Goal: Find specific page/section: Find specific page/section

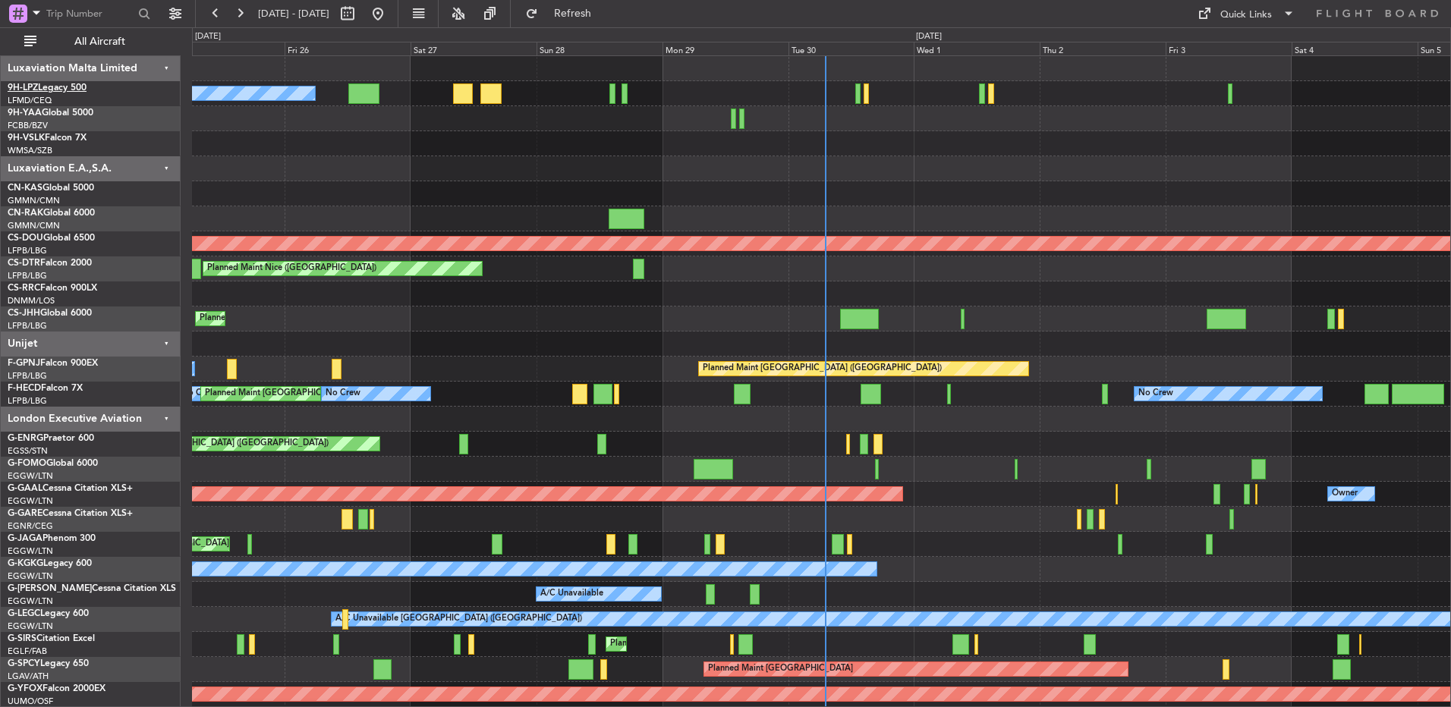
drag, startPoint x: 60, startPoint y: 86, endPoint x: 33, endPoint y: 90, distance: 26.8
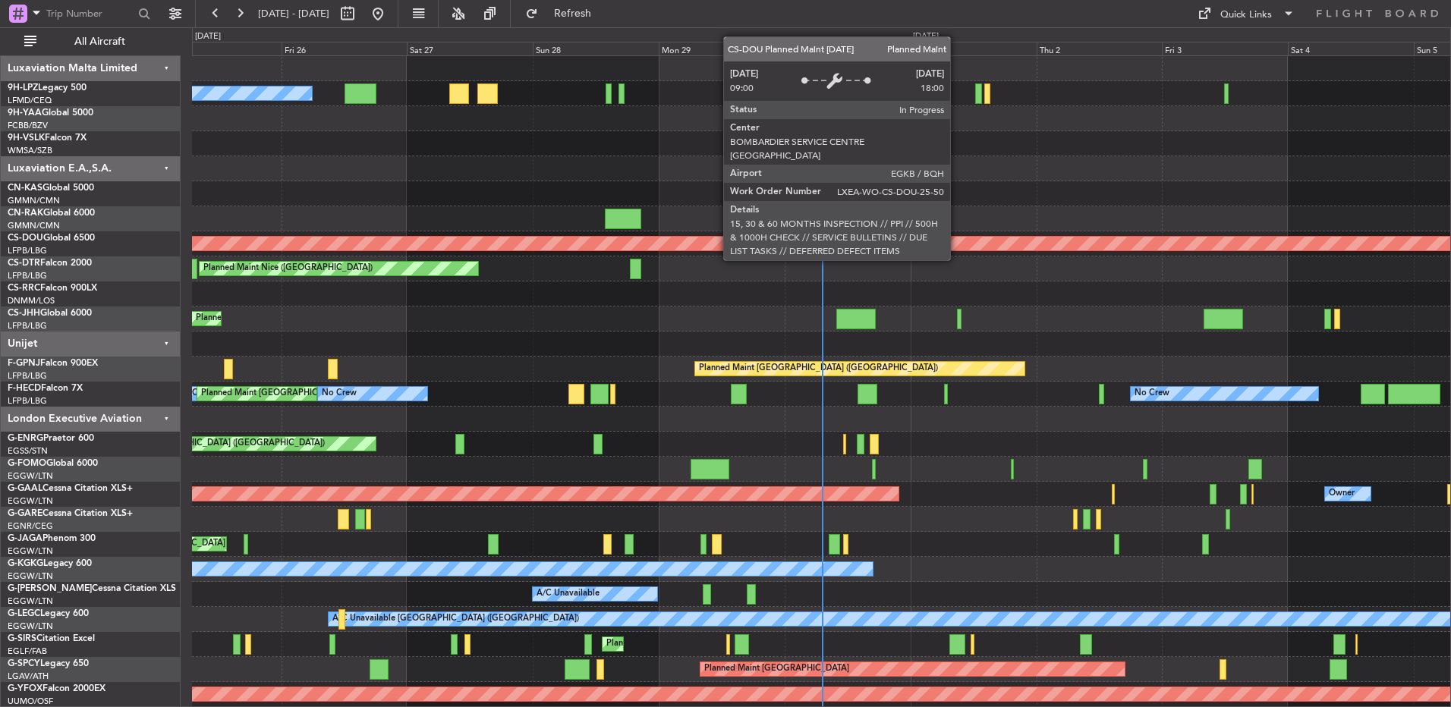
click at [957, 246] on div "Planned Maint London ([GEOGRAPHIC_DATA])" at bounding box center [825, 244] width 3765 height 14
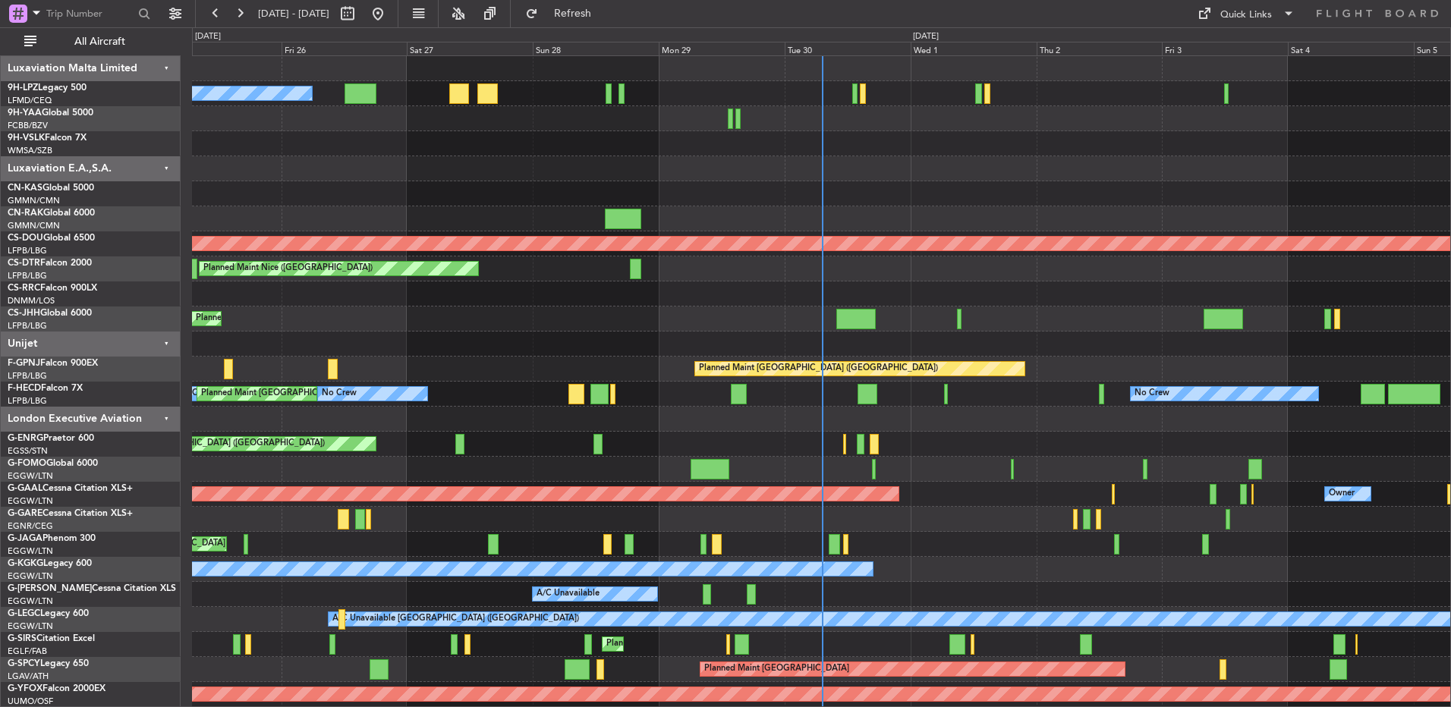
click at [823, 55] on div "0 0 Thu 25 Fri 26 Sat 27 Sun 28 [DATE] Tue 30 [DATE] Thu 2 Fri 3 Sat 4 Sun 5" at bounding box center [821, 42] width 1259 height 28
click at [823, 54] on div "Tue 30" at bounding box center [848, 49] width 126 height 14
click at [827, 51] on div "Tue 30" at bounding box center [848, 49] width 126 height 14
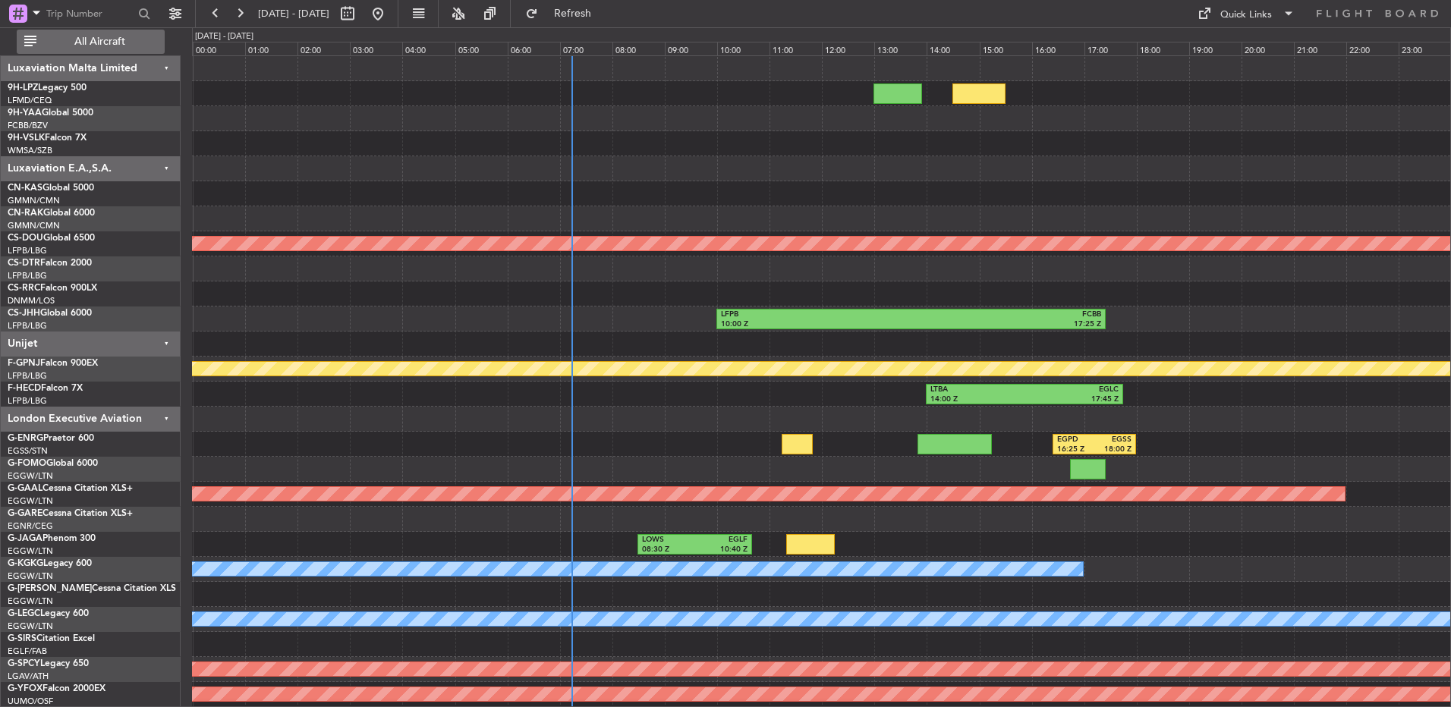
click at [72, 53] on button "All Aircraft" at bounding box center [91, 42] width 148 height 24
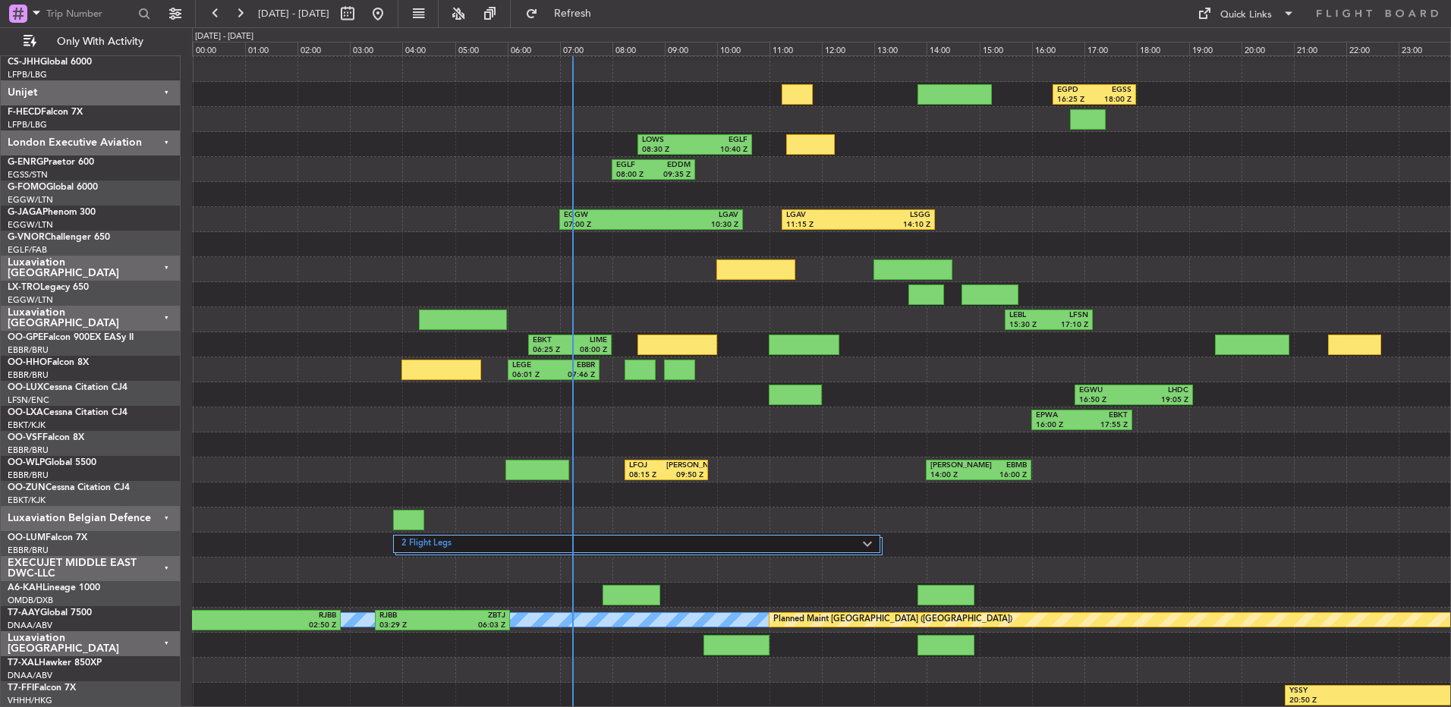
scroll to position [150, 0]
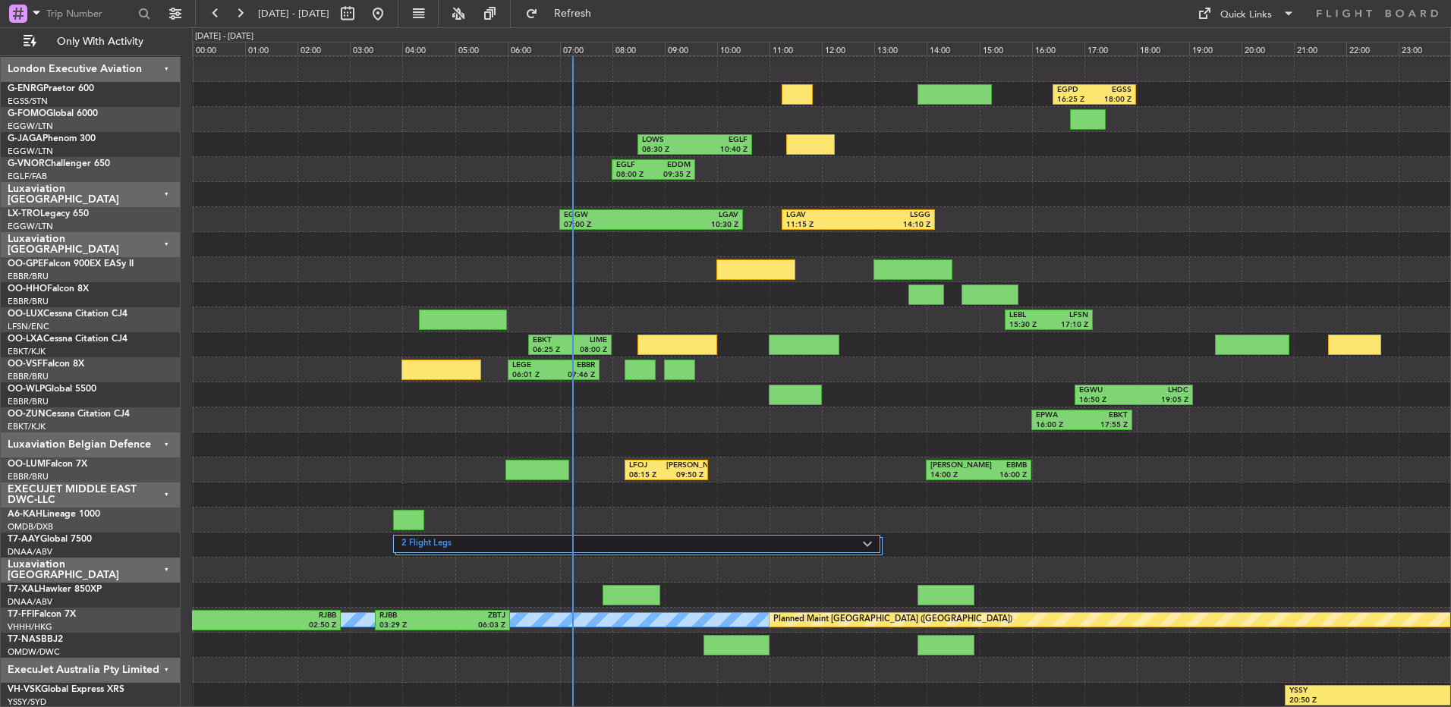
click at [135, 562] on div "Luxaviation [GEOGRAPHIC_DATA]" at bounding box center [91, 570] width 180 height 25
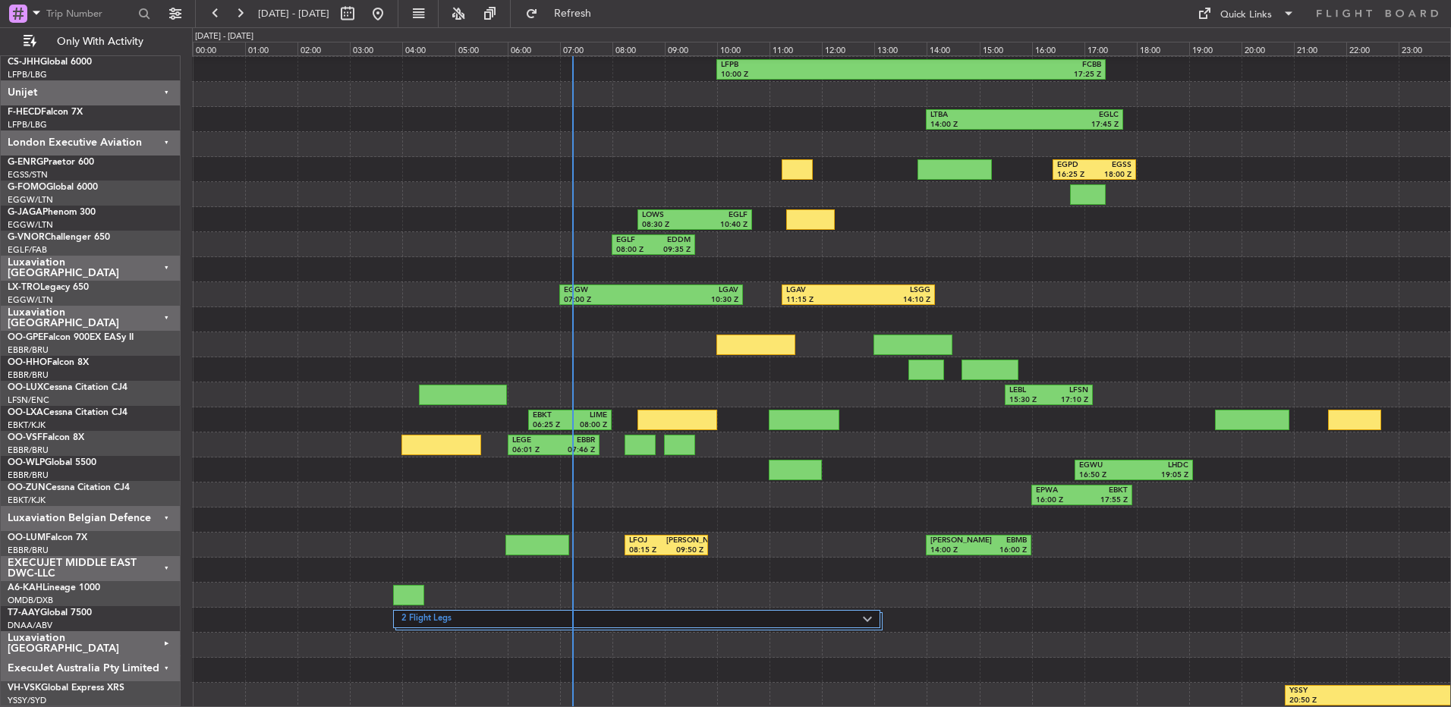
scroll to position [74, 0]
